Goal: Register for event/course

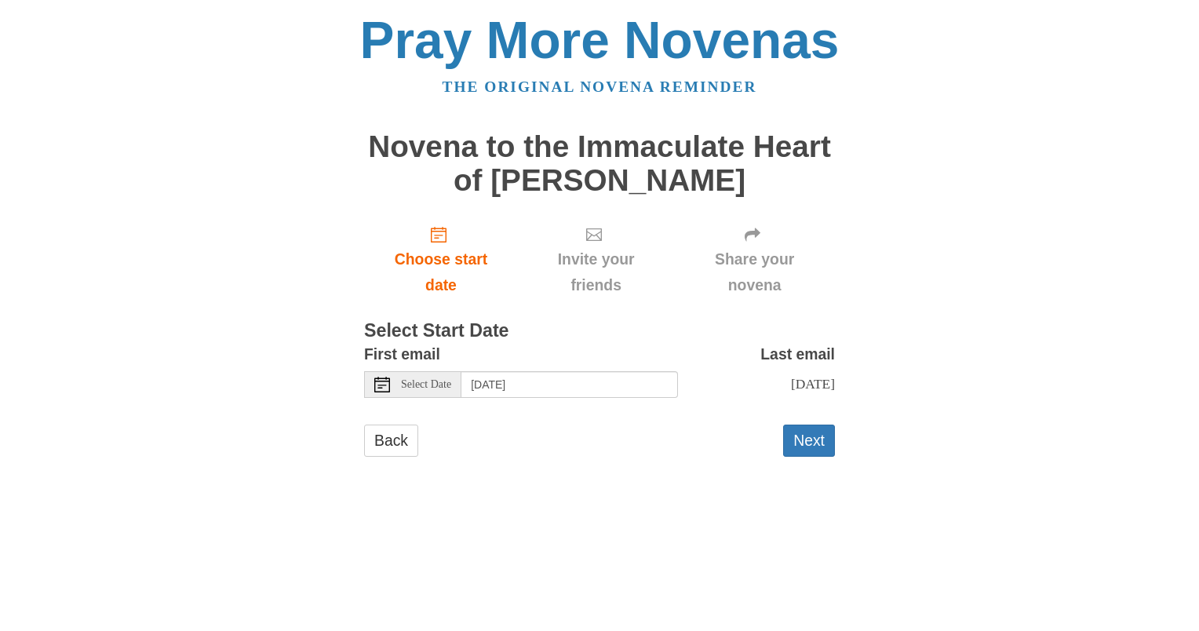
click at [436, 381] on span "Select Date" at bounding box center [426, 384] width 50 height 11
click at [807, 438] on button "Next" at bounding box center [809, 441] width 52 height 32
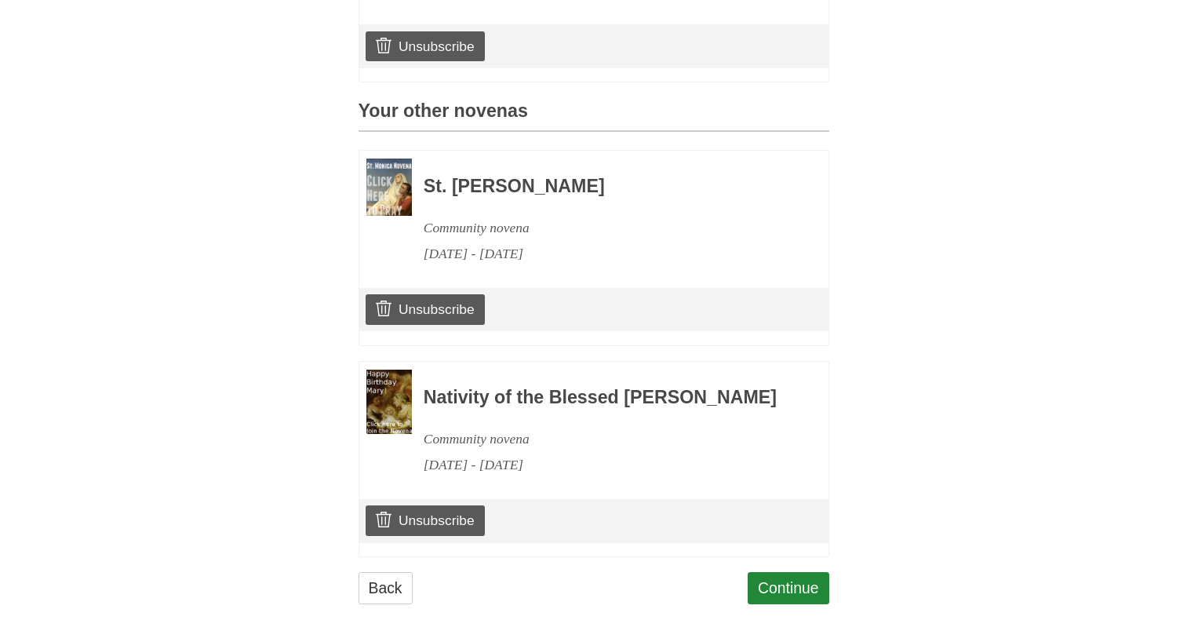
scroll to position [699, 0]
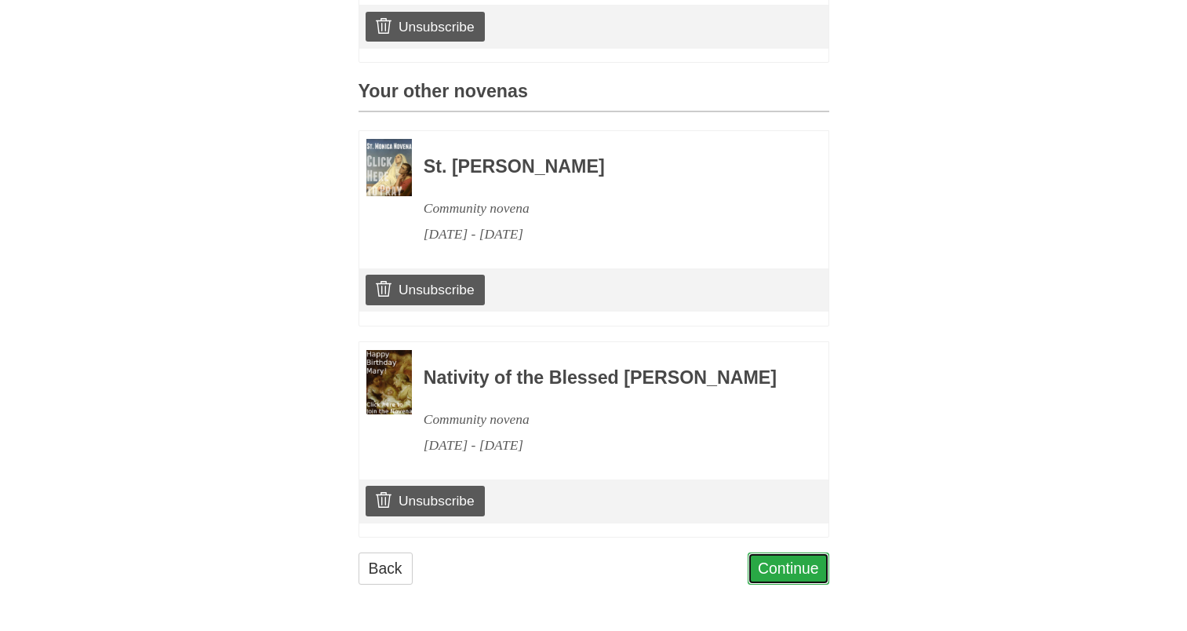
click at [768, 572] on link "Continue" at bounding box center [789, 568] width 82 height 32
